Goal: Navigation & Orientation: Find specific page/section

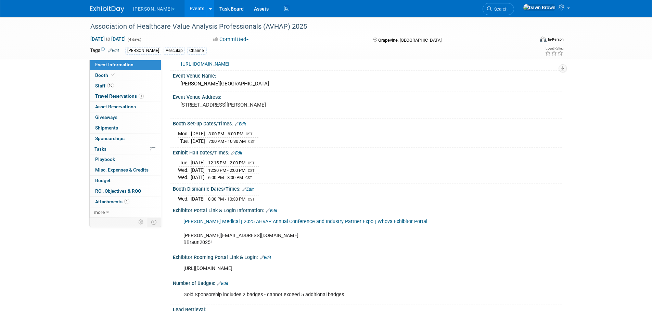
click at [184, 6] on link "Events" at bounding box center [196, 8] width 25 height 17
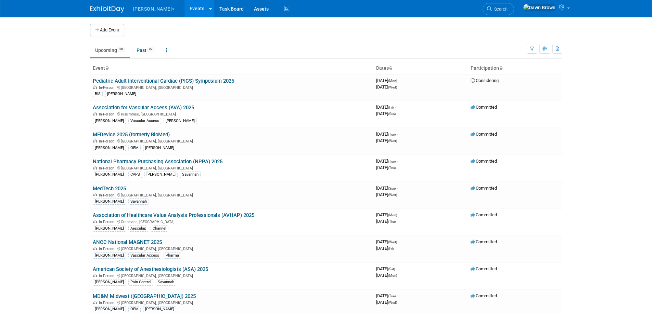
click at [184, 6] on link "Events" at bounding box center [196, 8] width 25 height 17
click at [211, 214] on link "Association of Healthcare Value Analysis Professionals (AVHAP) 2025" at bounding box center [174, 215] width 162 height 6
